Goal: Task Accomplishment & Management: Use online tool/utility

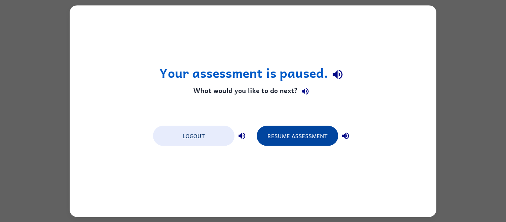
click at [278, 128] on button "Resume Assessment" at bounding box center [296, 135] width 81 height 20
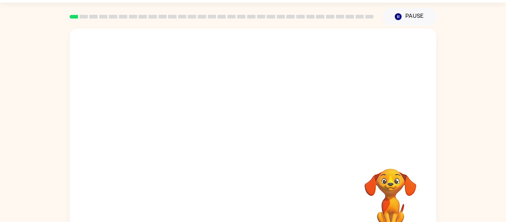
scroll to position [38, 0]
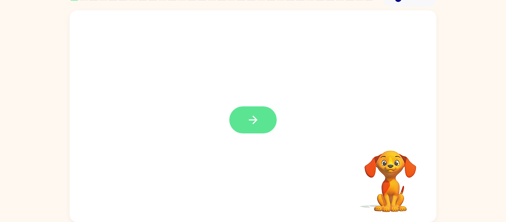
click at [259, 110] on button "button" at bounding box center [252, 119] width 47 height 27
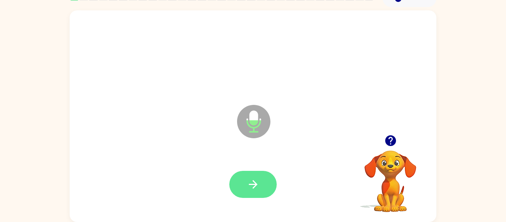
click at [244, 183] on button "button" at bounding box center [252, 184] width 47 height 27
click at [258, 191] on button "button" at bounding box center [252, 184] width 47 height 27
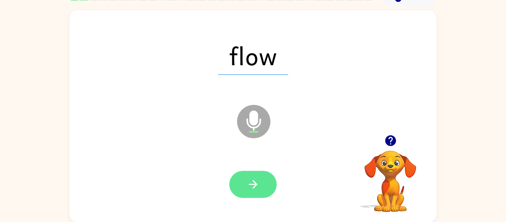
click at [253, 182] on icon "button" at bounding box center [252, 184] width 13 height 13
click at [259, 189] on icon "button" at bounding box center [252, 184] width 13 height 13
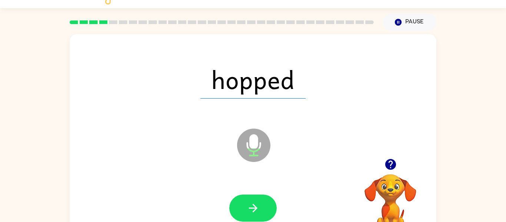
scroll to position [14, 0]
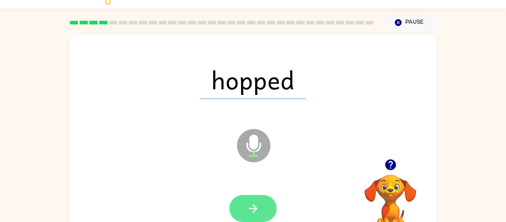
click at [251, 205] on icon "button" at bounding box center [252, 208] width 13 height 13
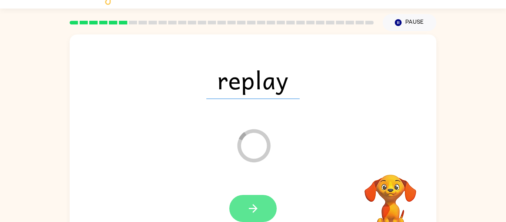
click at [258, 204] on icon "button" at bounding box center [252, 208] width 13 height 13
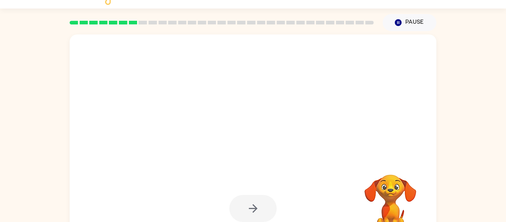
scroll to position [0, 0]
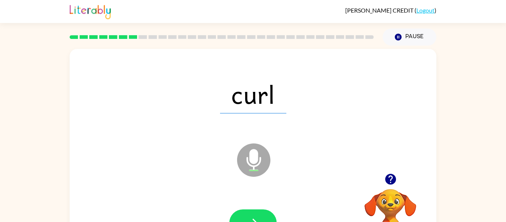
click at [407, 33] on button "Pause Pause" at bounding box center [409, 36] width 54 height 17
